Goal: Task Accomplishment & Management: Use online tool/utility

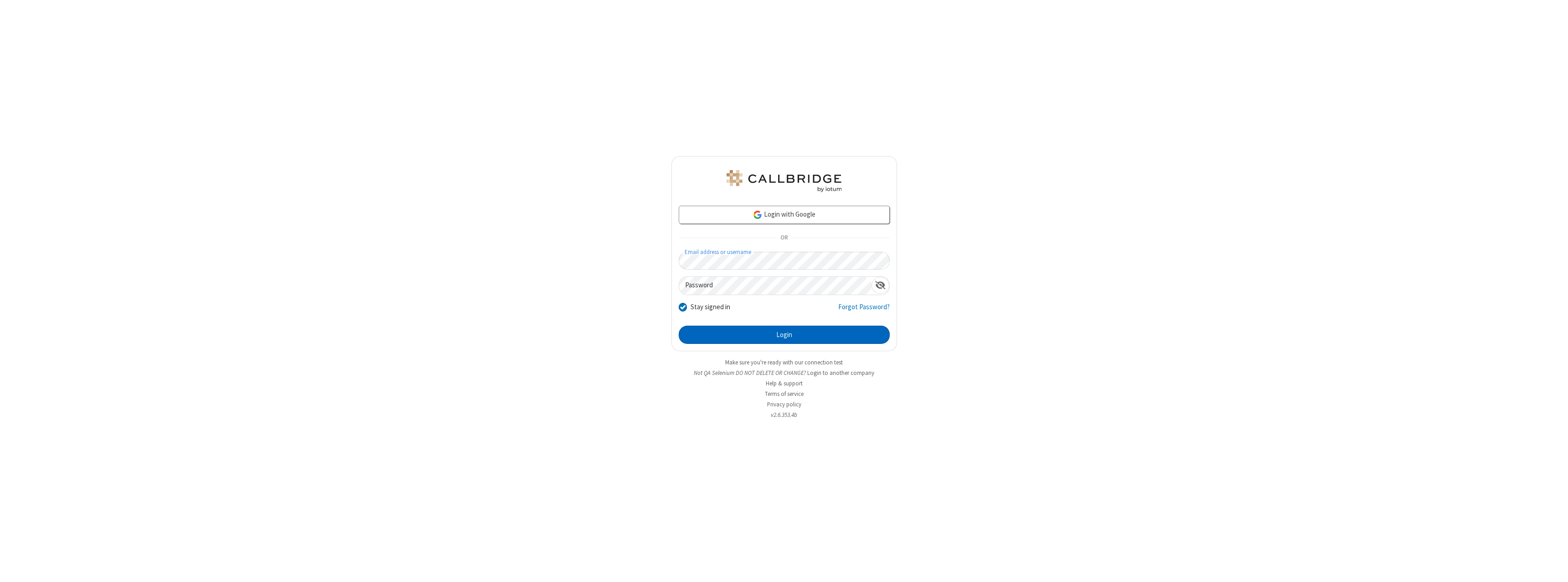
click at [784, 335] on button "Login" at bounding box center [784, 335] width 211 height 18
